Goal: Information Seeking & Learning: Find contact information

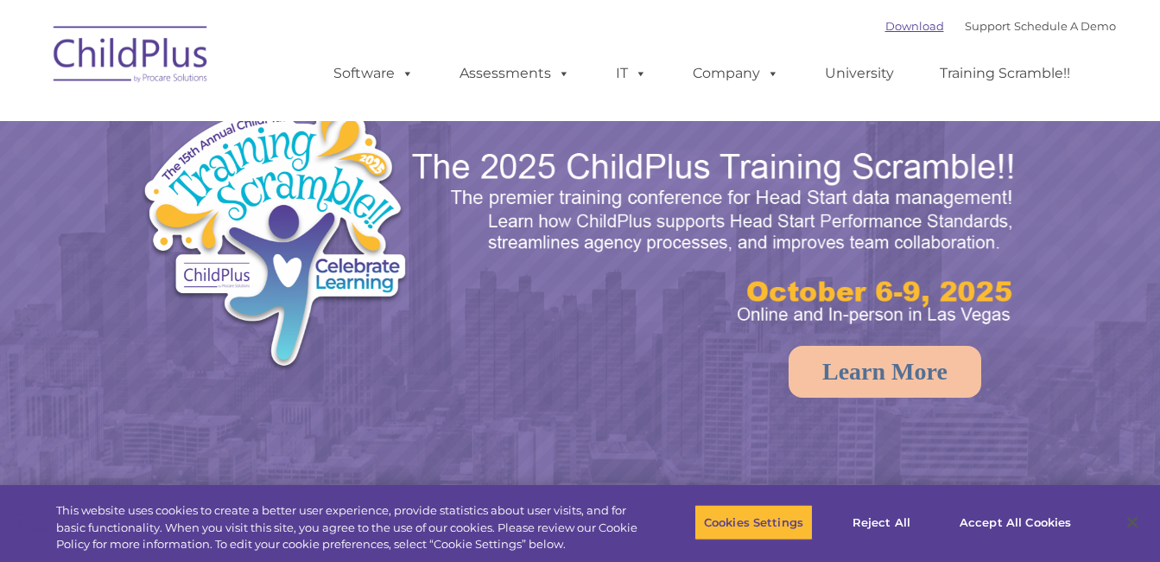
select select "MEDIUM"
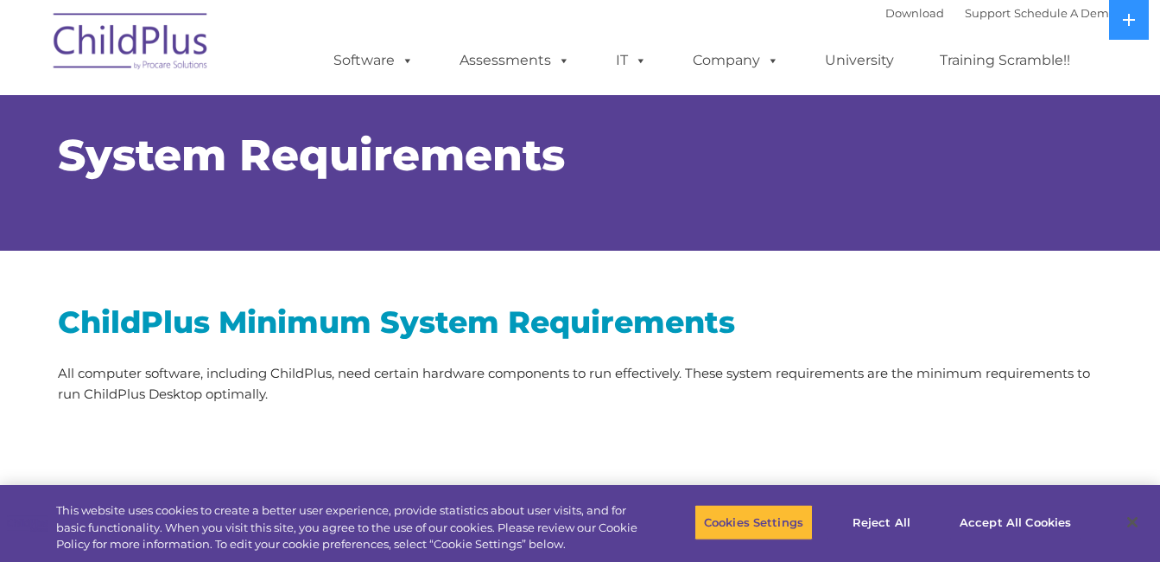
scroll to position [1, 0]
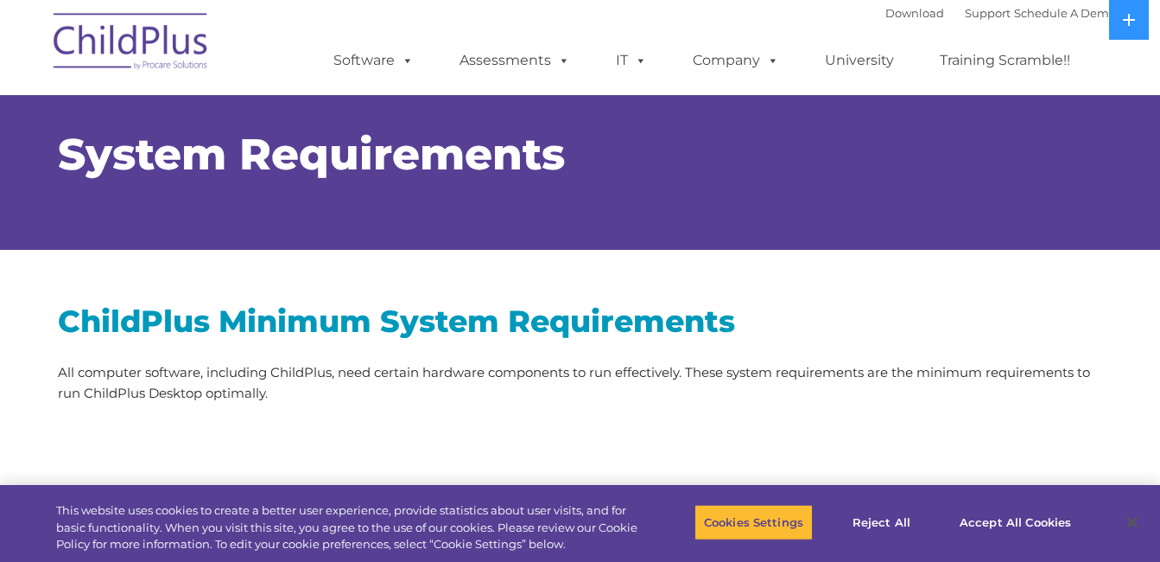
select select "MEDIUM"
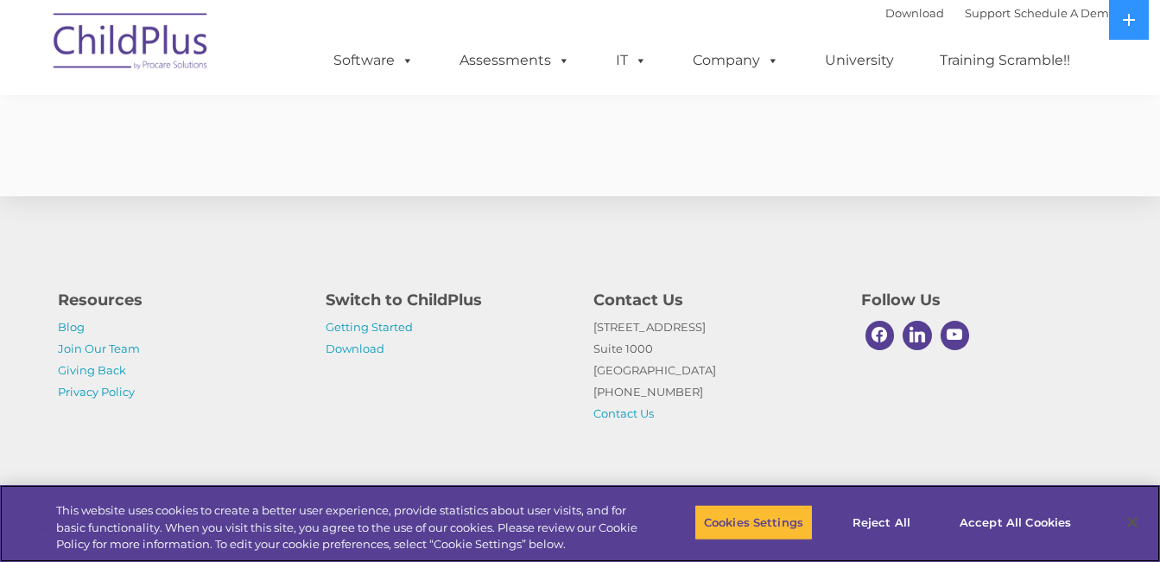
scroll to position [3575, 0]
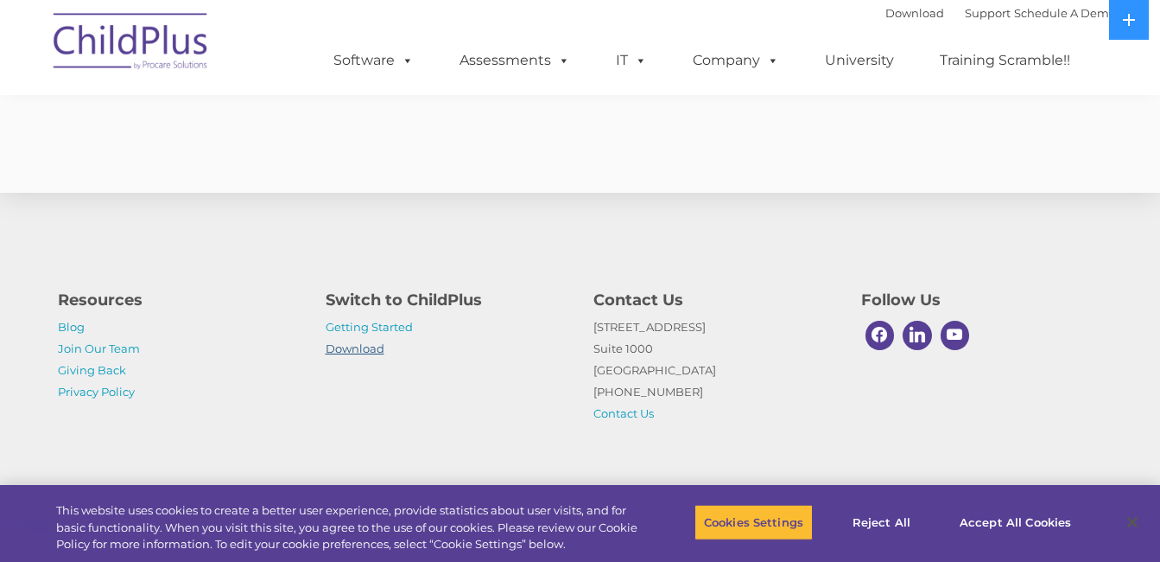
click at [357, 350] on link "Download" at bounding box center [355, 348] width 59 height 14
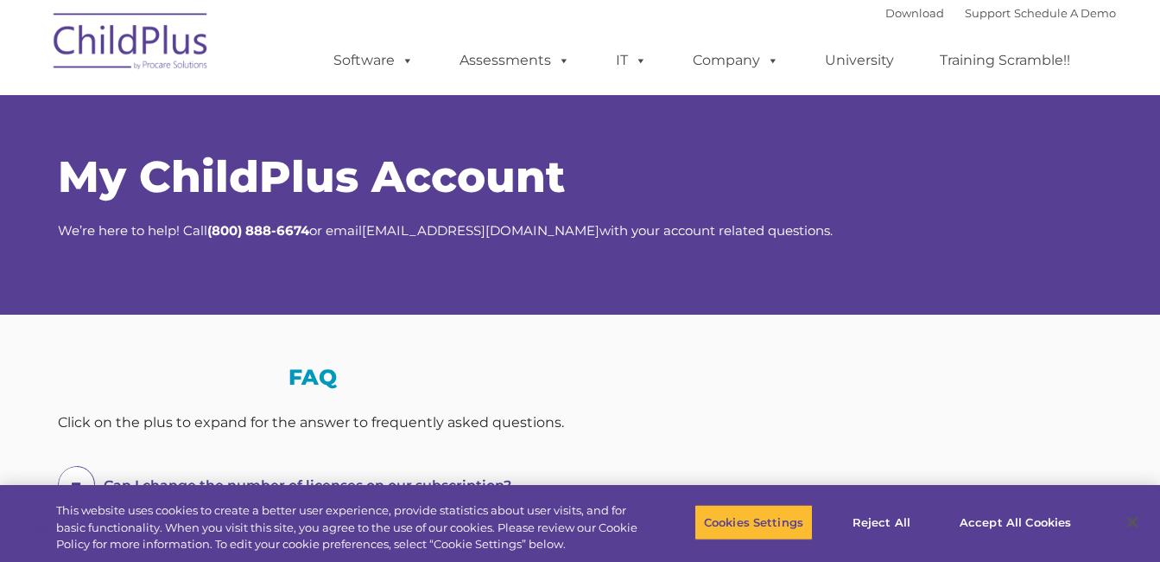
select select "MEDIUM"
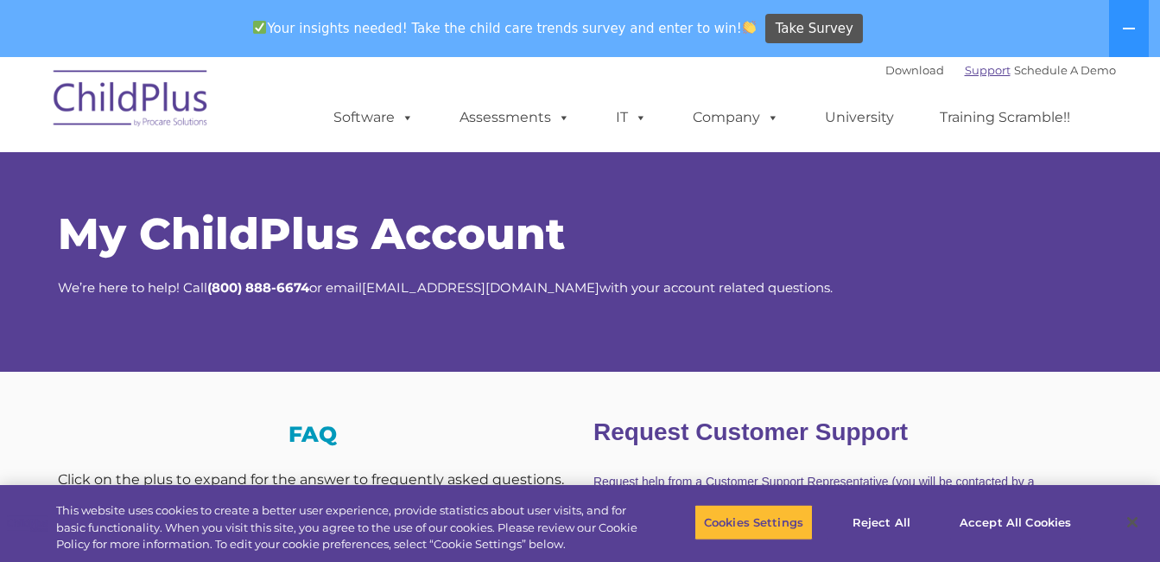
click at [965, 69] on link "Support" at bounding box center [988, 70] width 46 height 14
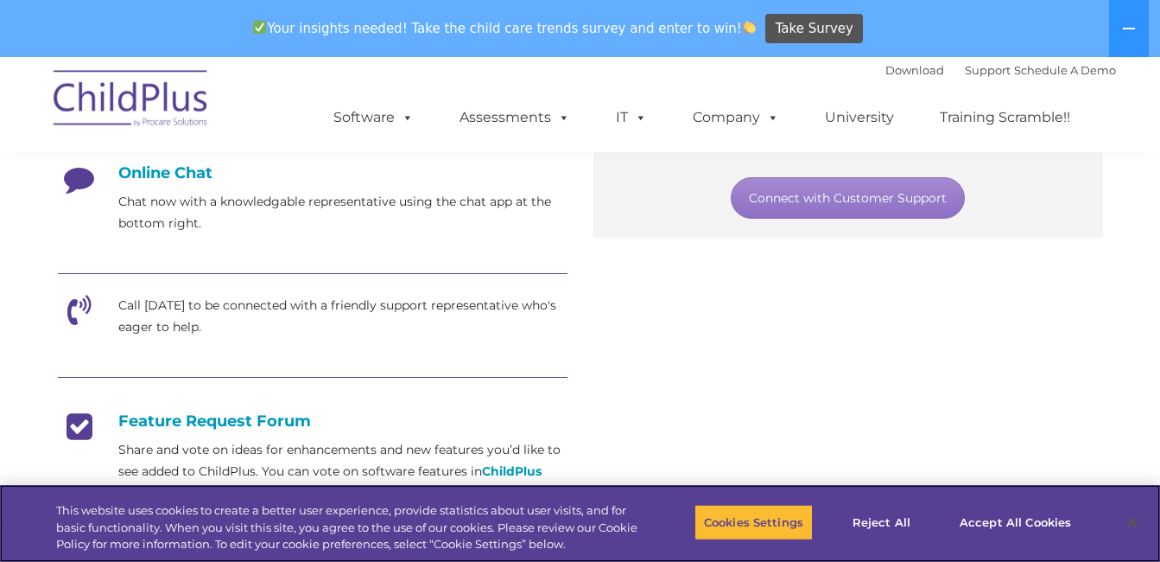
scroll to position [475, 0]
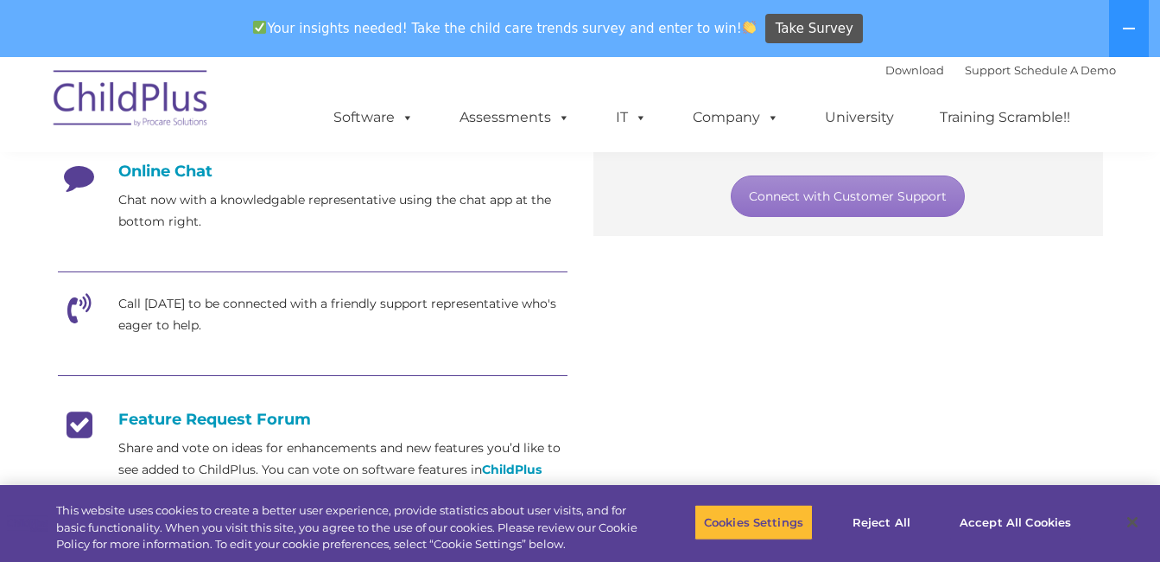
click at [167, 176] on h4 "Online Chat" at bounding box center [313, 171] width 510 height 19
click at [84, 175] on icon at bounding box center [79, 183] width 43 height 43
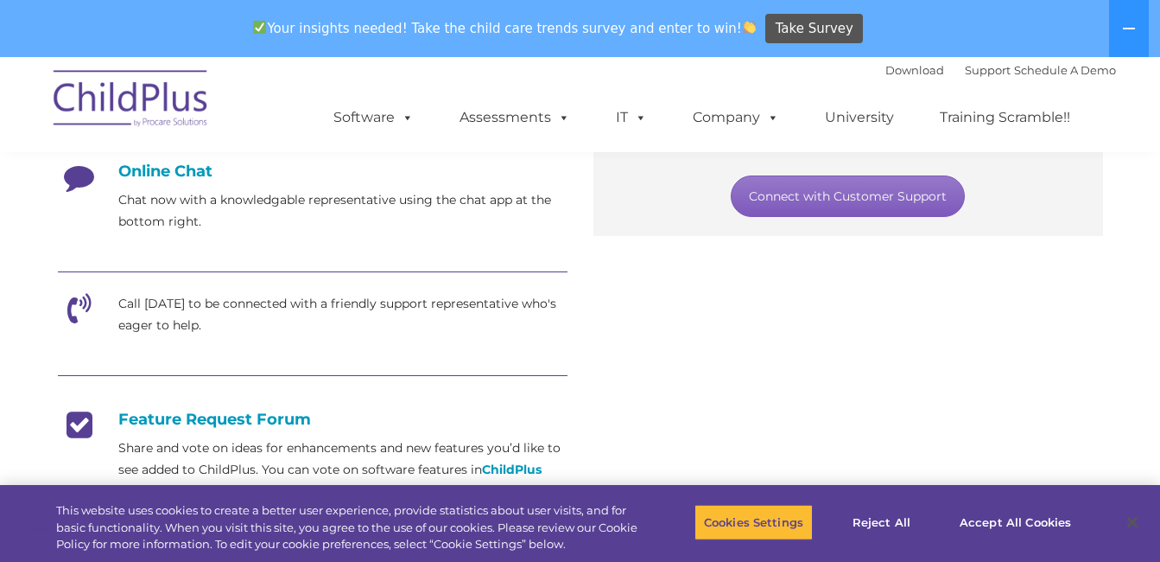
click at [867, 192] on link "Connect with Customer Support" at bounding box center [848, 195] width 234 height 41
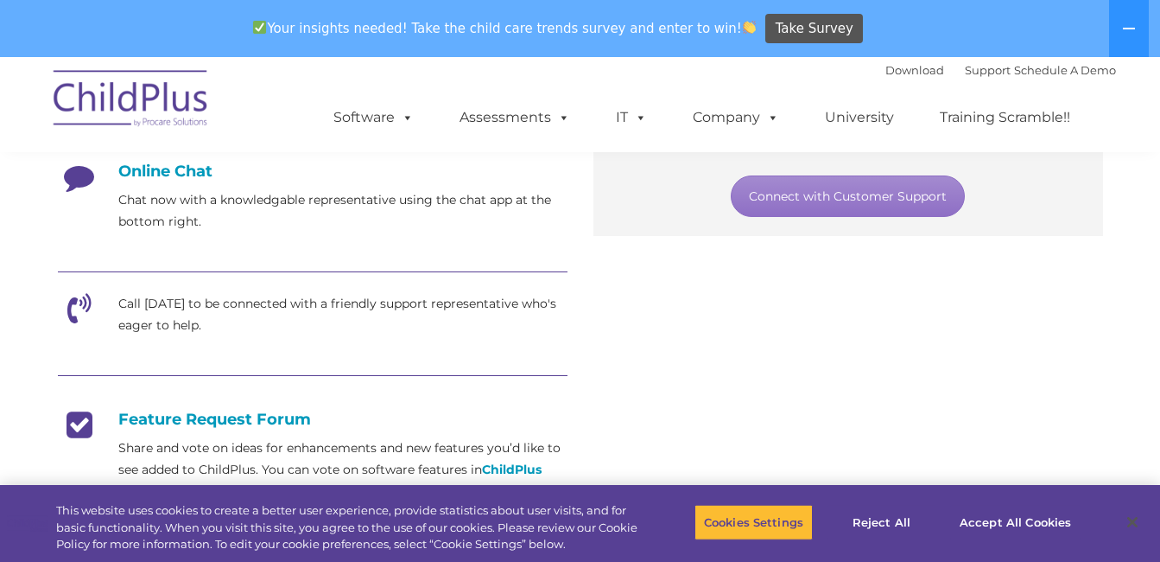
drag, startPoint x: 678, startPoint y: 319, endPoint x: 683, endPoint y: 307, distance: 12.8
click at [678, 319] on div "Email Send an email directly to support with details about the concern or issue…" at bounding box center [580, 330] width 1071 height 694
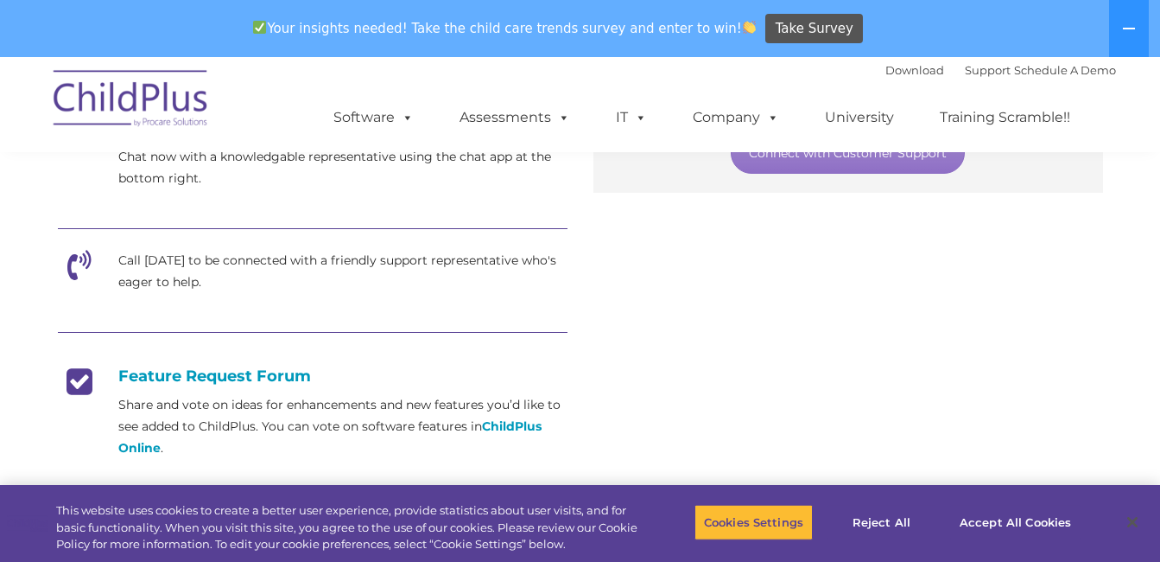
scroll to position [517, 0]
click at [118, 276] on div "Call [DATE] to be connected with a friendly support representative who's eager …" at bounding box center [313, 272] width 510 height 43
click at [80, 265] on icon at bounding box center [79, 272] width 43 height 43
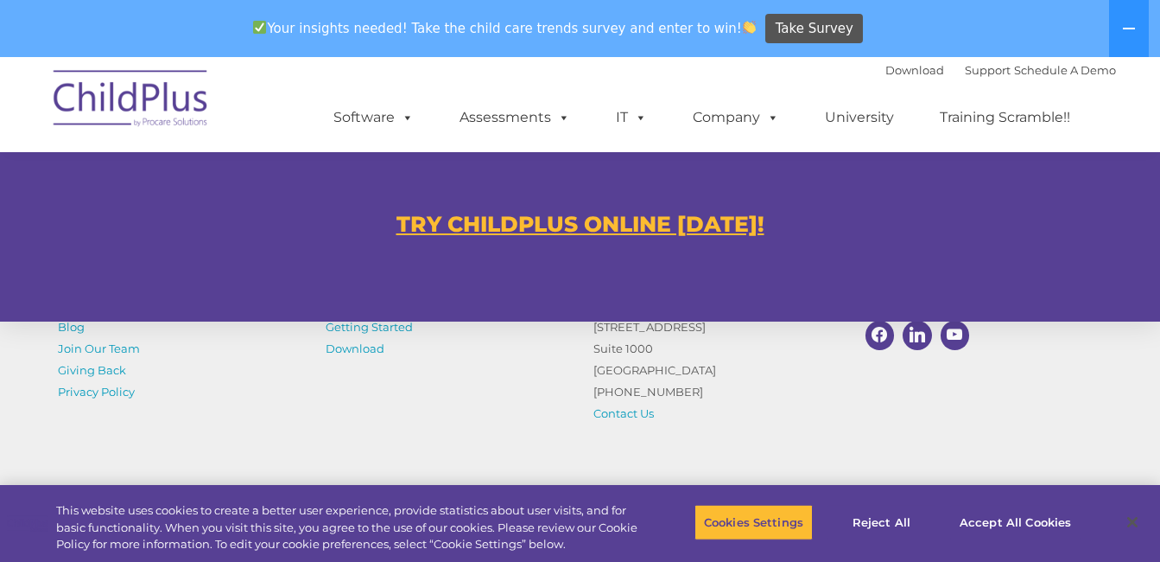
scroll to position [1024, 0]
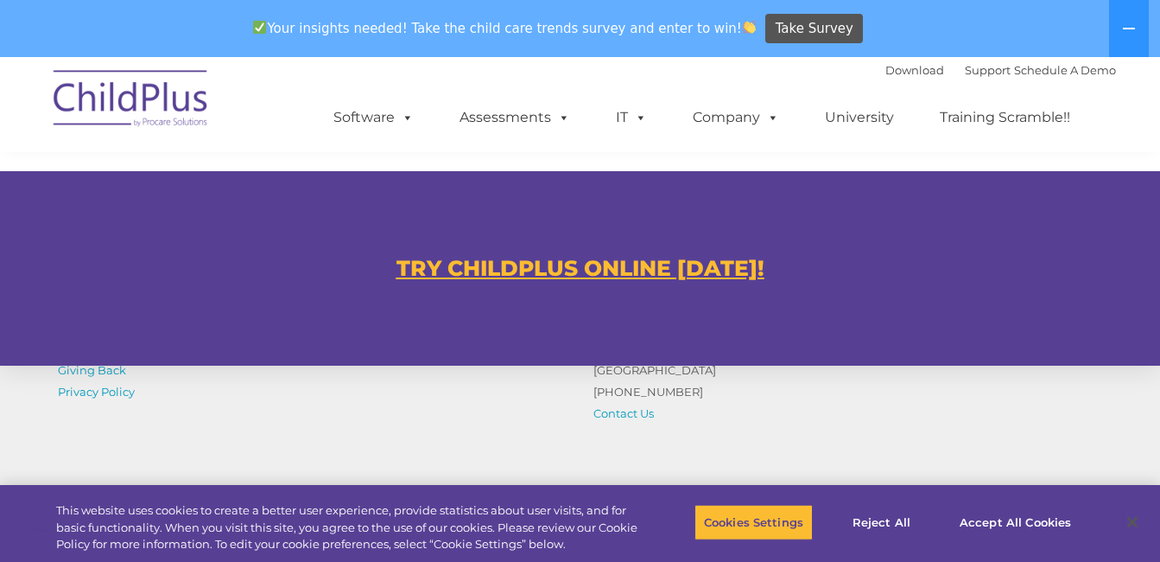
click at [547, 263] on u "TRY CHILDPLUS ONLINE [DATE]!" at bounding box center [581, 268] width 368 height 26
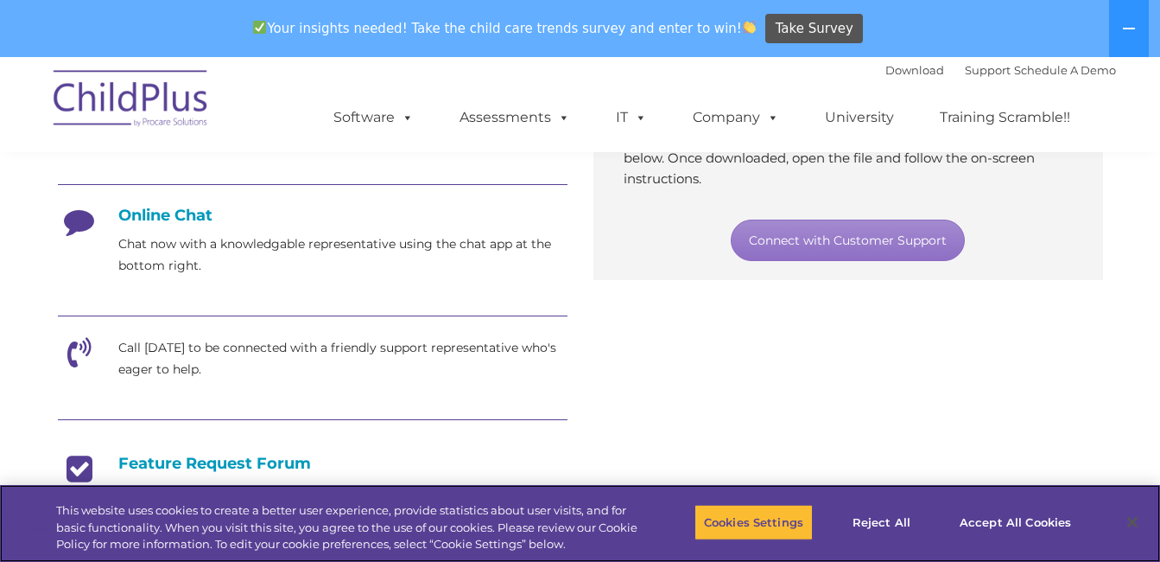
scroll to position [1197, 0]
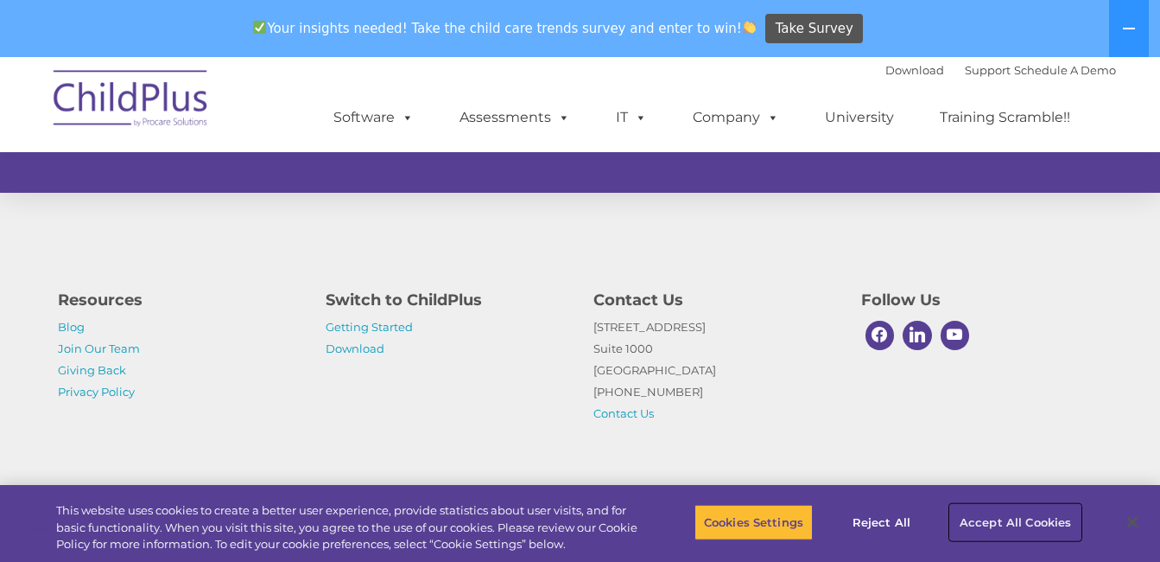
click at [1013, 523] on button "Accept All Cookies" at bounding box center [1015, 522] width 130 height 36
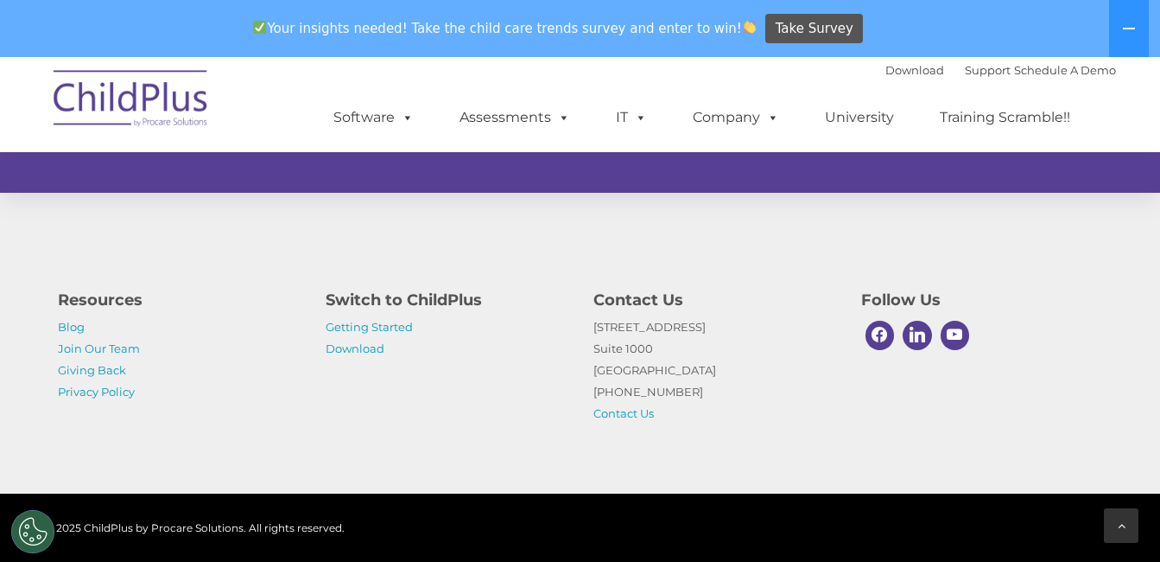
click at [1128, 531] on div at bounding box center [1121, 525] width 35 height 35
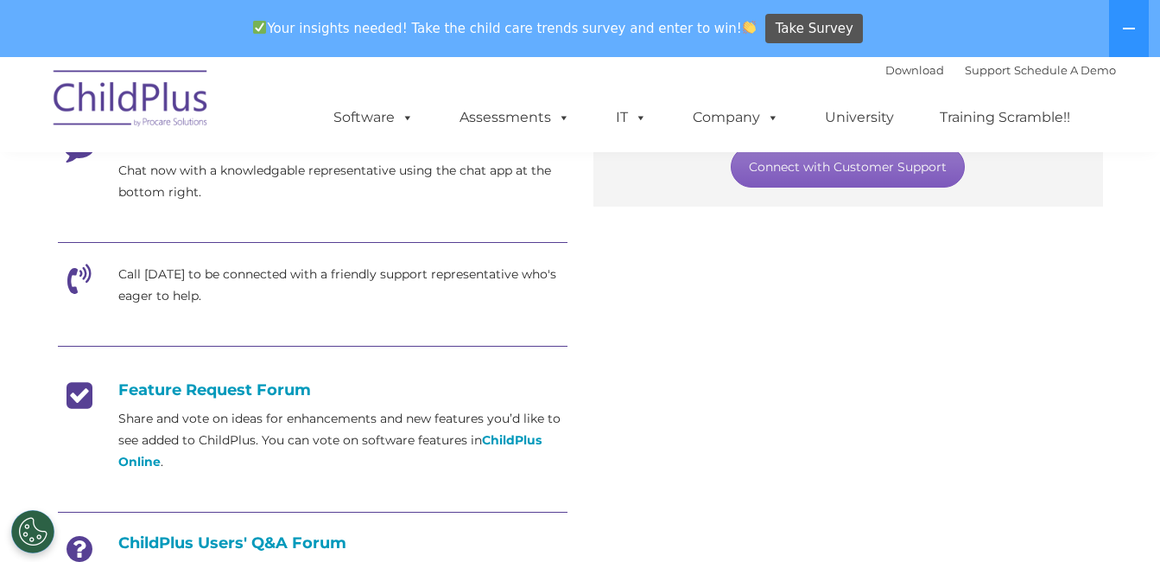
scroll to position [505, 0]
click at [826, 161] on link "Connect with Customer Support" at bounding box center [848, 165] width 234 height 41
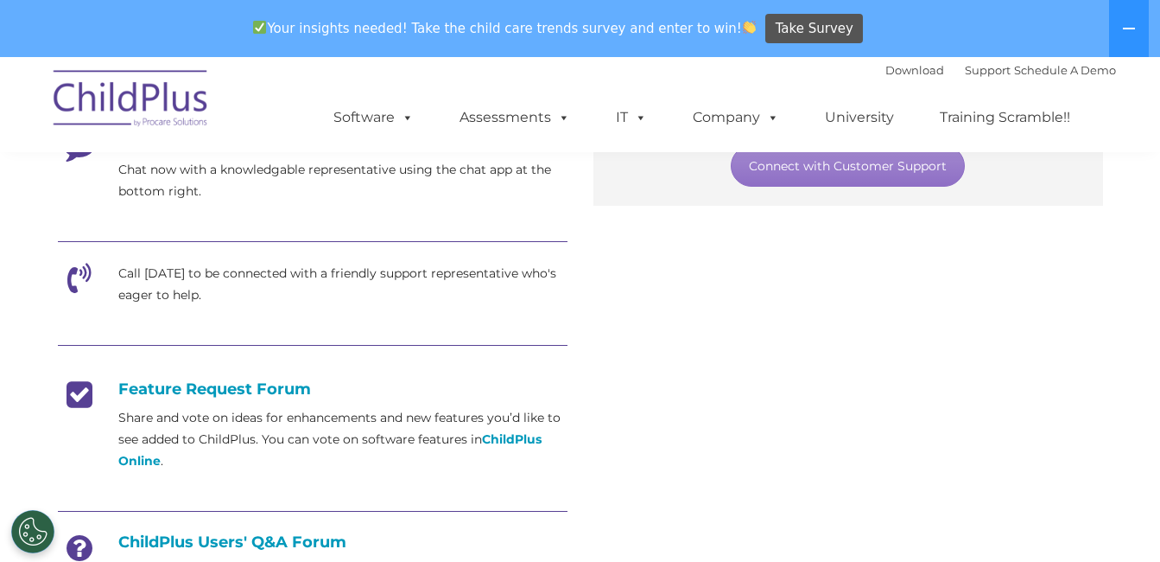
click at [628, 19] on span "Your insights needed! Take the child care trends survey and enter to win!" at bounding box center [505, 28] width 518 height 34
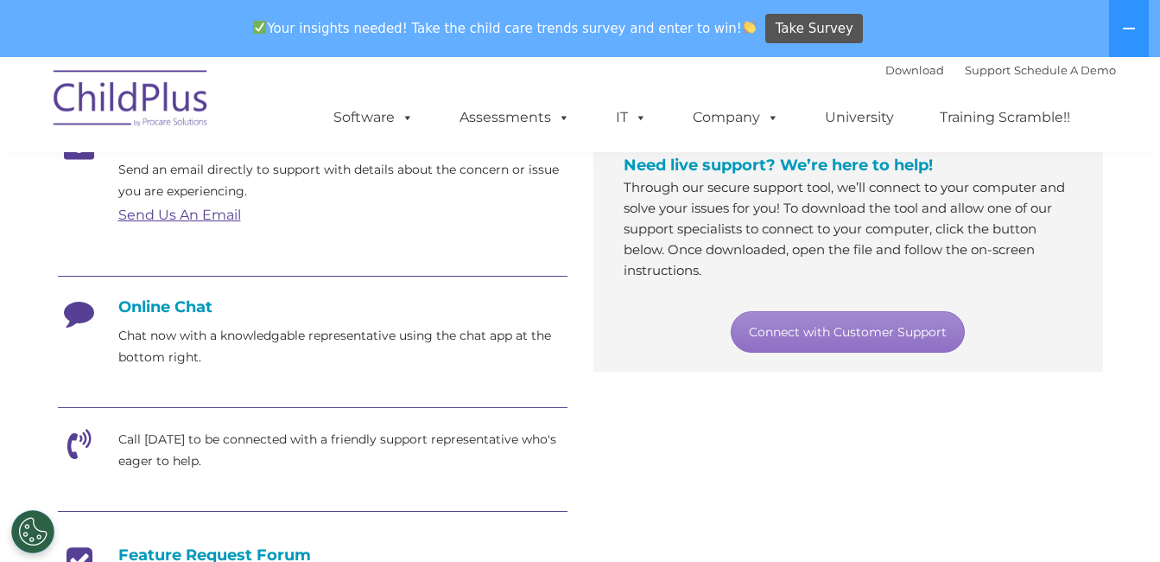
scroll to position [333, 0]
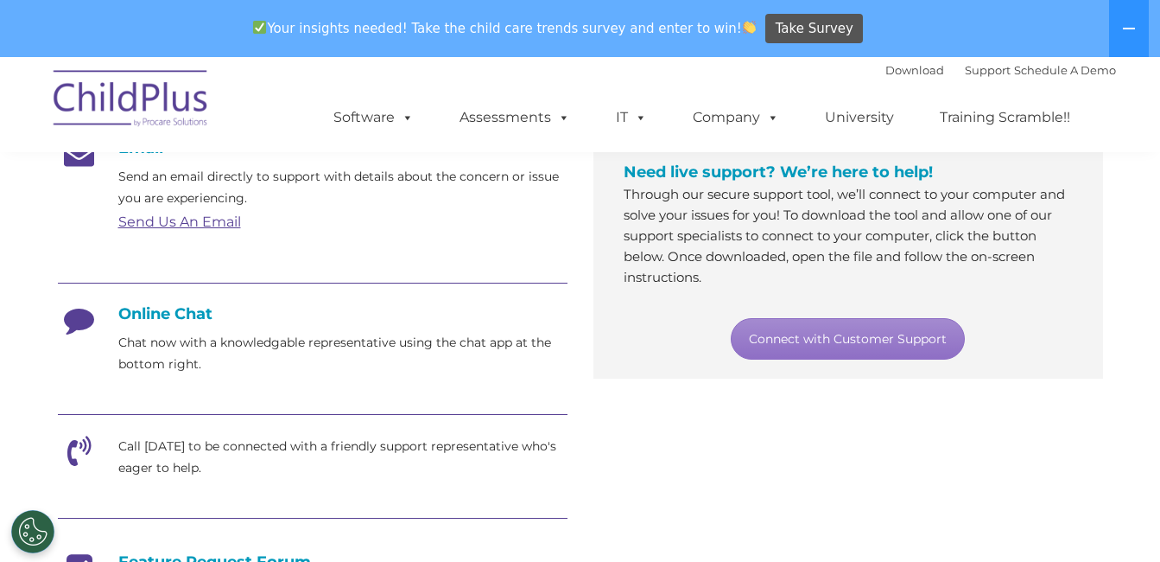
click at [170, 328] on div "Online Chat Chat now with a knowledgable representative using the chat app at t…" at bounding box center [313, 339] width 510 height 71
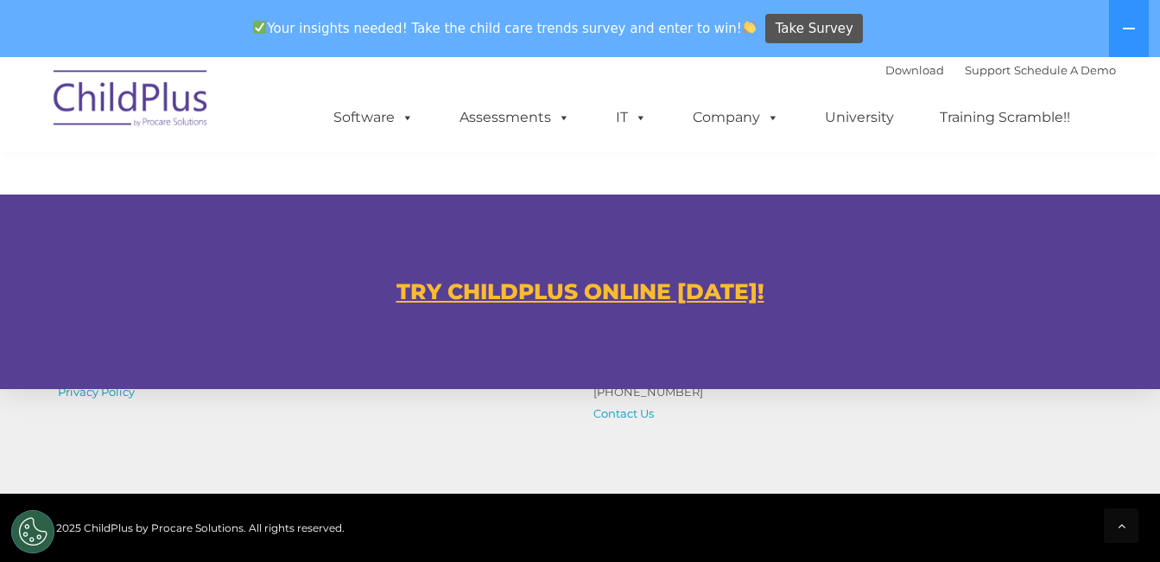
scroll to position [1197, 0]
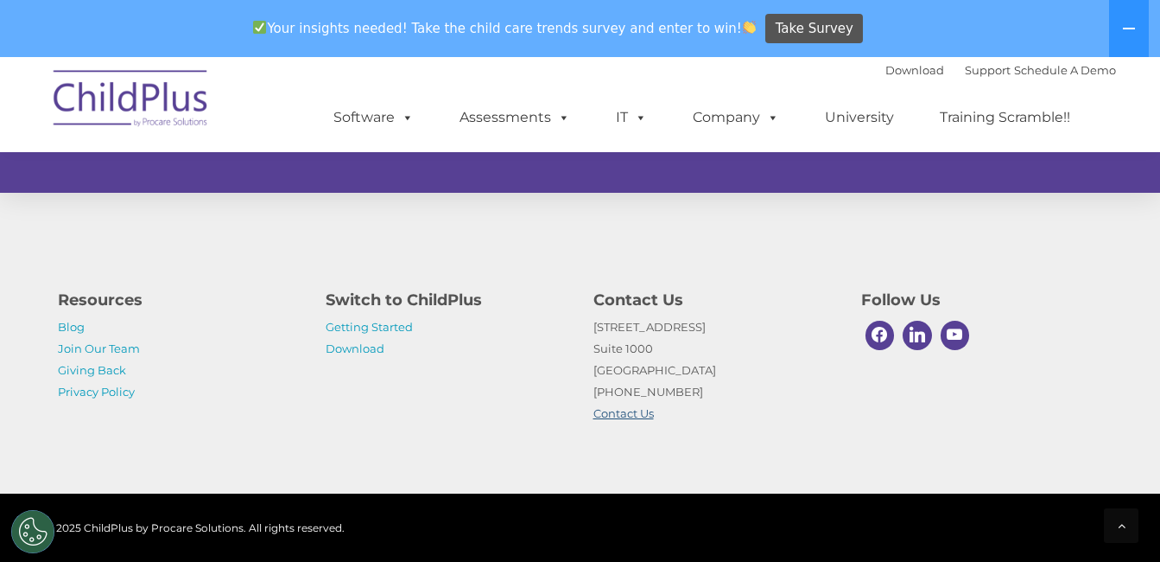
click at [630, 416] on link "Contact Us" at bounding box center [624, 413] width 60 height 14
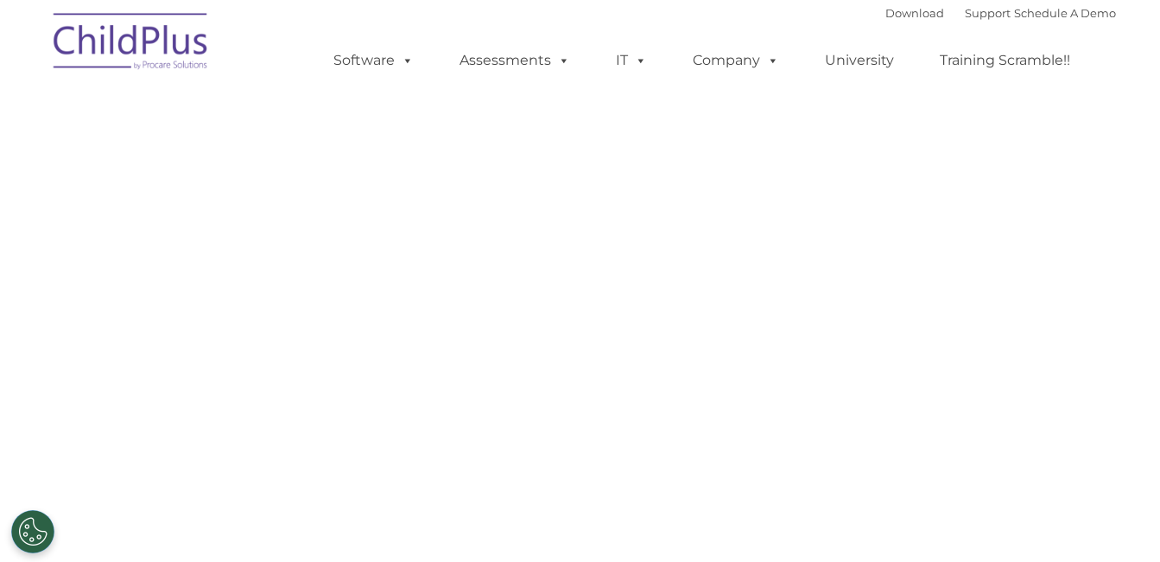
select select "MEDIUM"
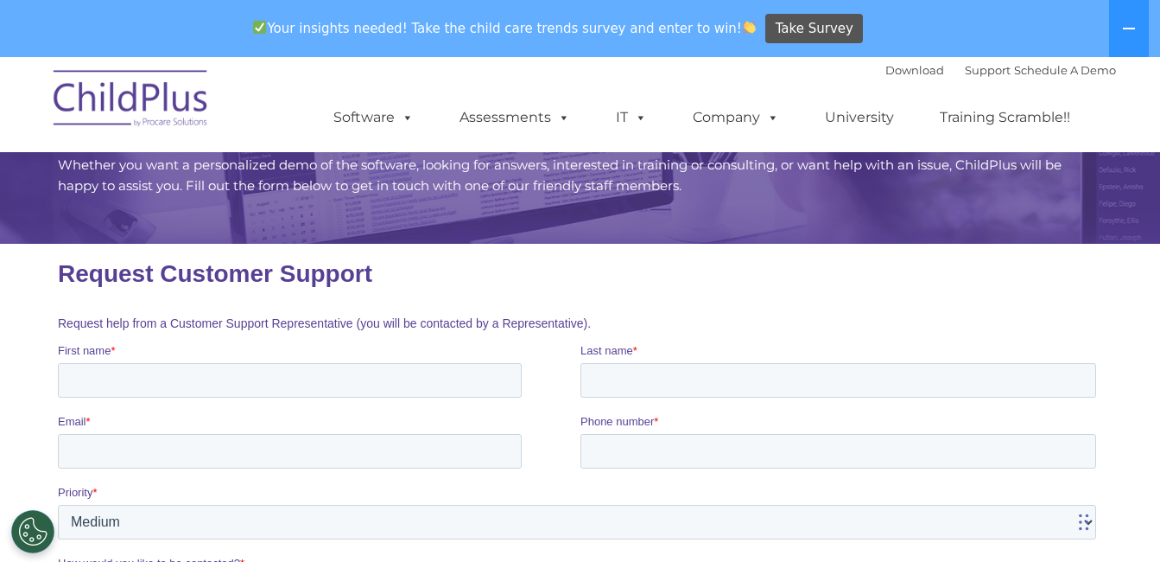
scroll to position [116, 0]
